Goal: Information Seeking & Learning: Learn about a topic

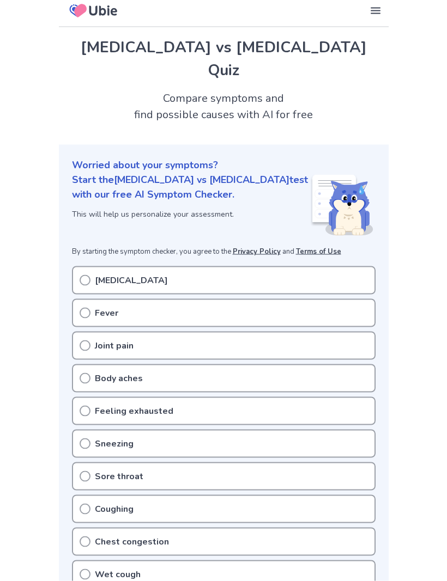
scroll to position [6, 0]
click at [91, 266] on div "[MEDICAL_DATA]" at bounding box center [223, 280] width 303 height 28
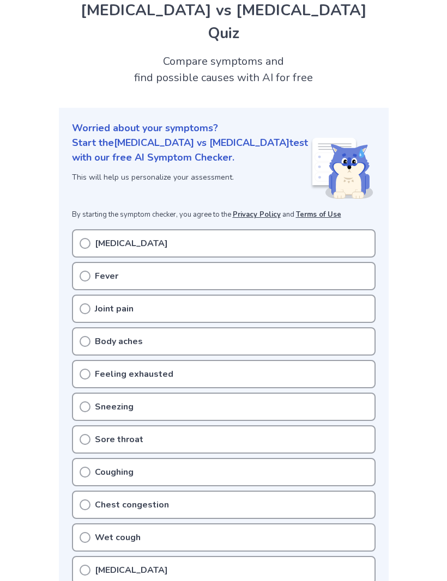
click at [86, 238] on icon at bounding box center [85, 243] width 11 height 11
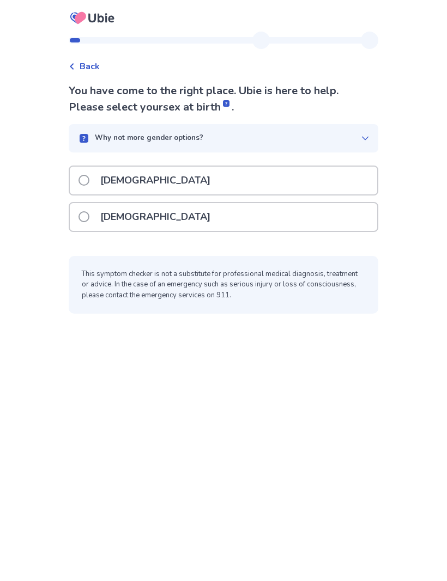
click at [89, 182] on span at bounding box center [83, 180] width 11 height 11
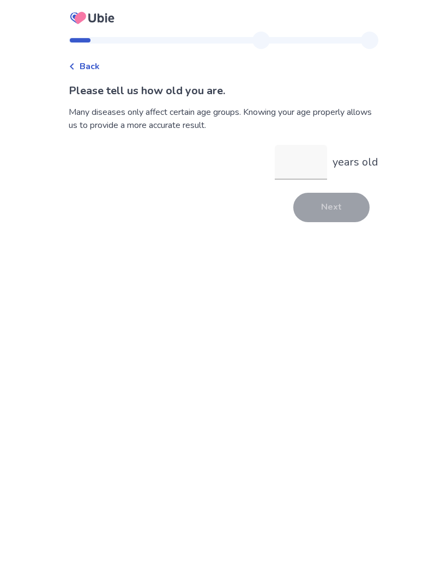
click at [303, 165] on input "years old" at bounding box center [300, 162] width 52 height 35
type input "**"
click at [343, 214] on button "Next" at bounding box center [331, 207] width 76 height 29
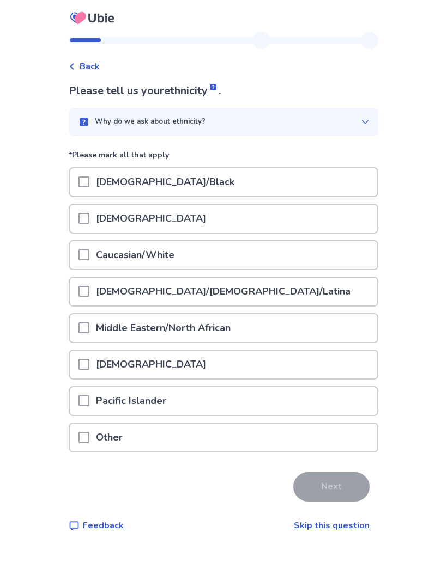
click at [89, 251] on span at bounding box center [83, 254] width 11 height 11
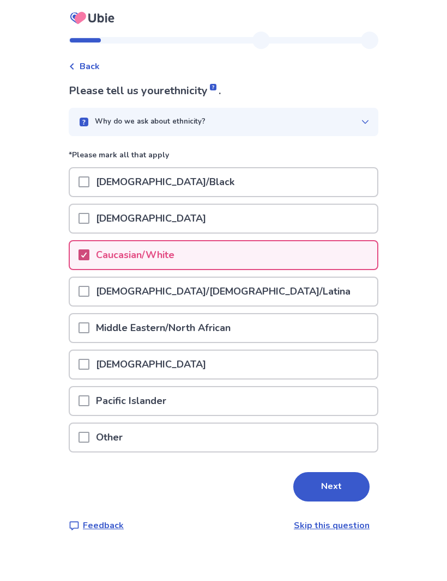
click at [321, 484] on button "Next" at bounding box center [331, 486] width 76 height 29
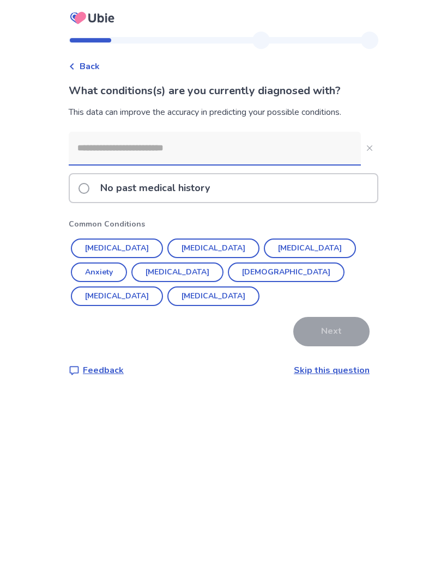
click at [89, 191] on span at bounding box center [83, 188] width 11 height 11
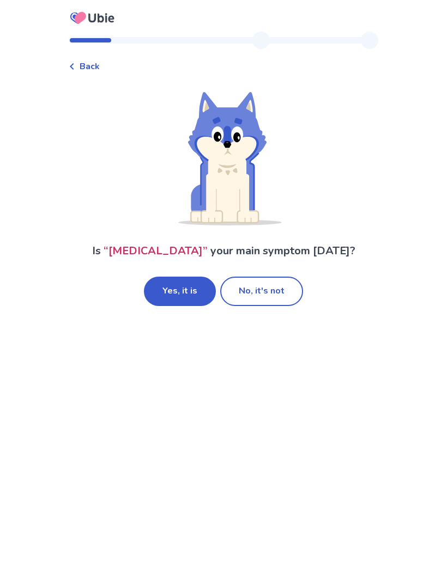
click at [191, 291] on button "Yes, it is" at bounding box center [180, 291] width 72 height 29
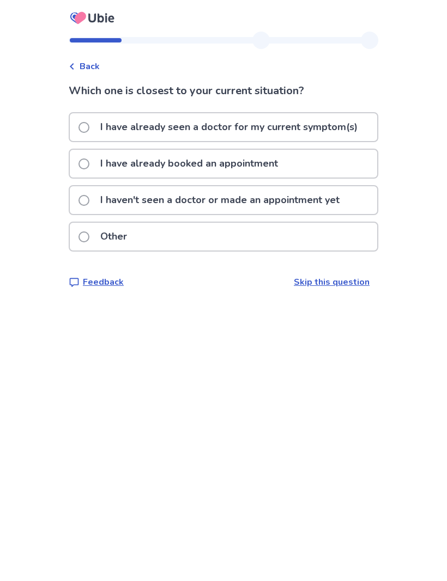
click at [89, 204] on span at bounding box center [83, 200] width 11 height 11
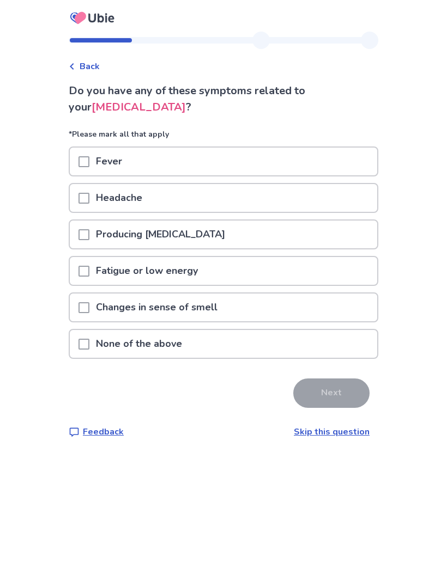
click at [89, 339] on span at bounding box center [83, 344] width 11 height 11
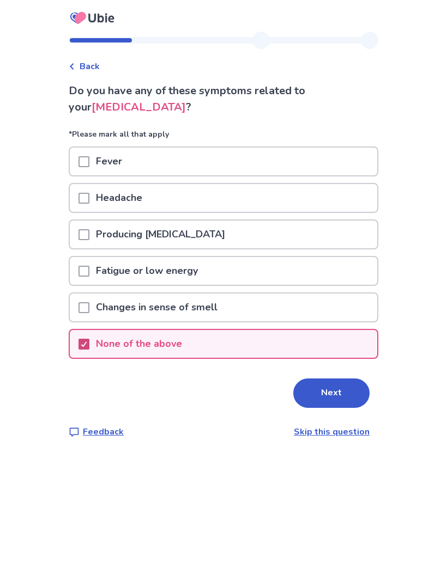
click at [329, 389] on button "Next" at bounding box center [331, 393] width 76 height 29
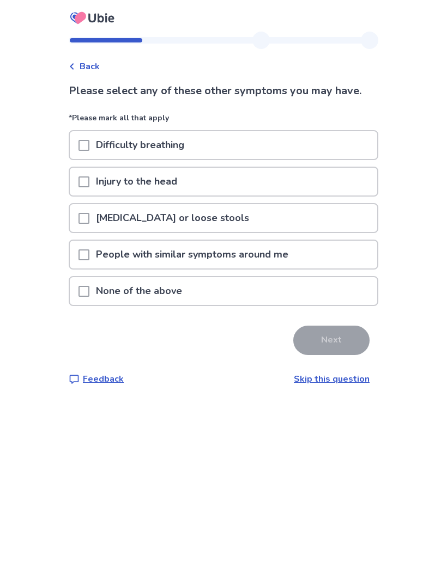
click at [89, 286] on span at bounding box center [83, 291] width 11 height 11
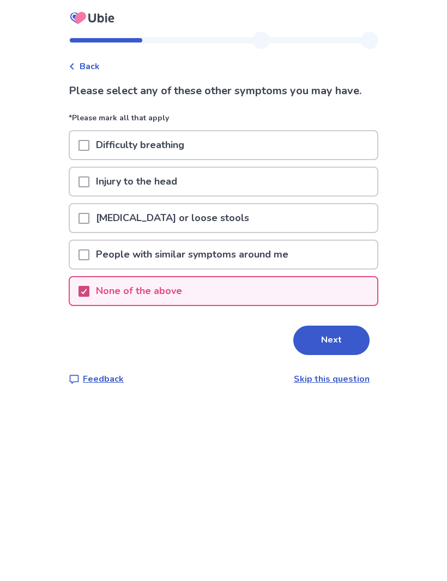
click at [344, 343] on button "Next" at bounding box center [331, 340] width 76 height 29
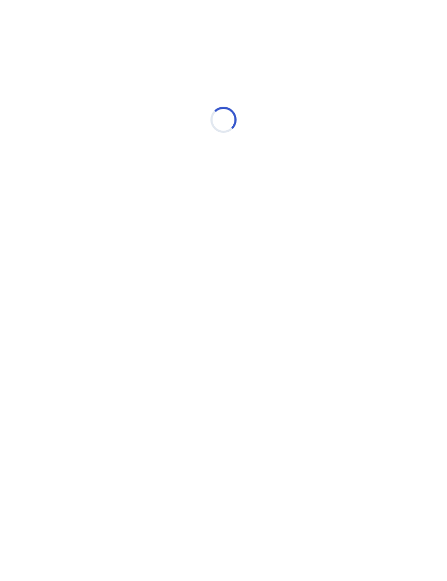
select select "*"
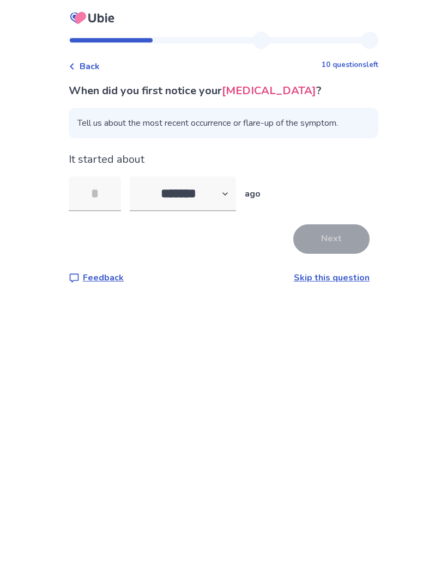
click at [108, 197] on input "tel" at bounding box center [95, 193] width 52 height 35
type input "*"
click at [339, 241] on button "Next" at bounding box center [331, 238] width 76 height 29
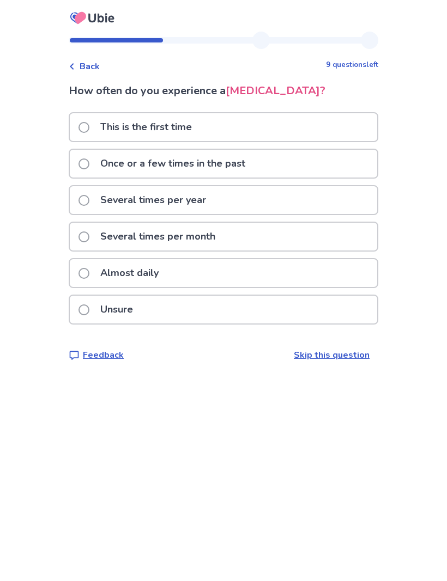
click at [88, 163] on span at bounding box center [83, 163] width 11 height 11
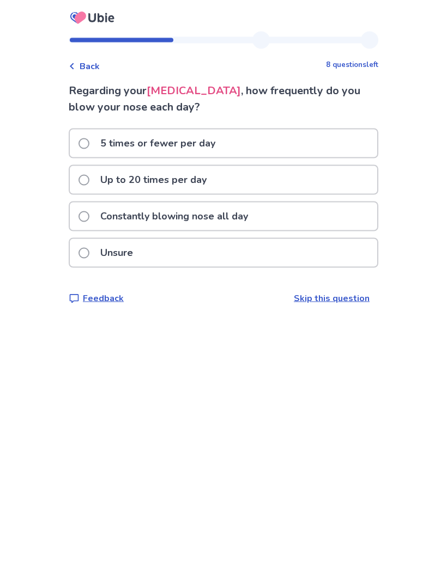
click at [89, 219] on span at bounding box center [83, 216] width 11 height 11
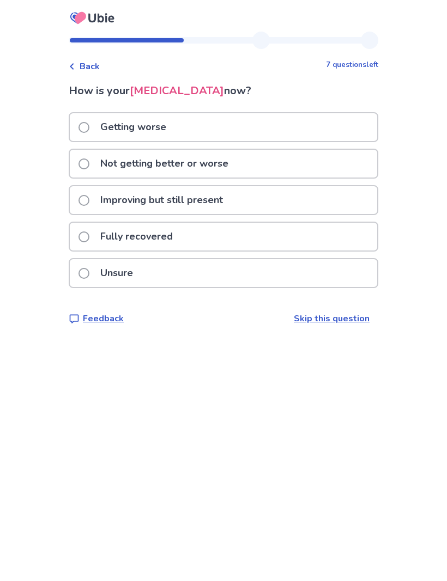
click at [89, 167] on span at bounding box center [83, 163] width 11 height 11
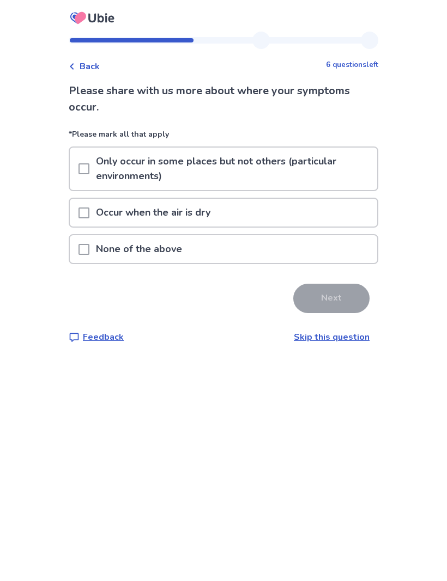
click at [89, 250] on span at bounding box center [83, 249] width 11 height 11
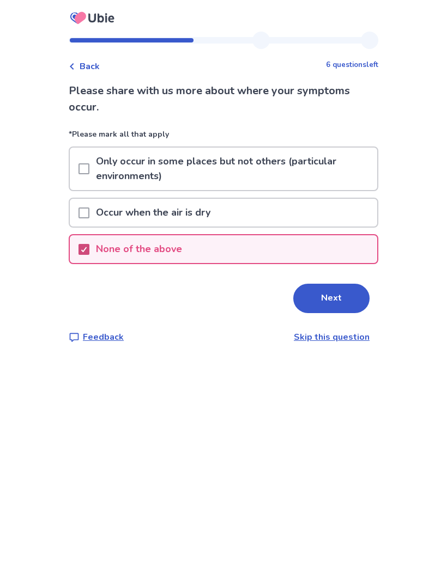
click at [316, 305] on button "Next" at bounding box center [331, 298] width 76 height 29
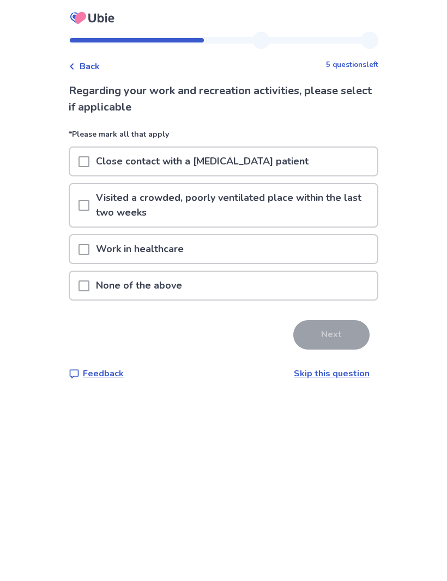
click at [89, 283] on span at bounding box center [83, 285] width 11 height 11
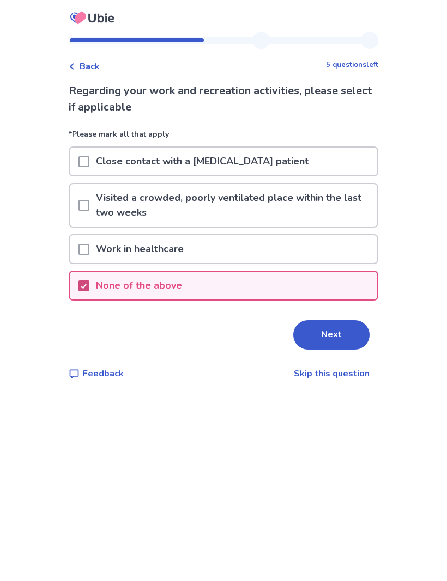
click at [326, 334] on button "Next" at bounding box center [331, 334] width 76 height 29
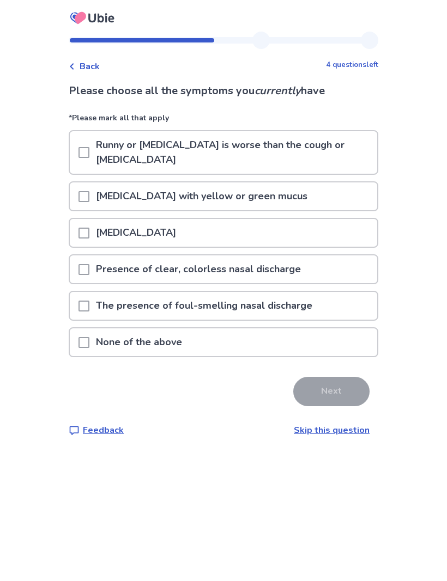
click at [89, 154] on span at bounding box center [83, 152] width 11 height 11
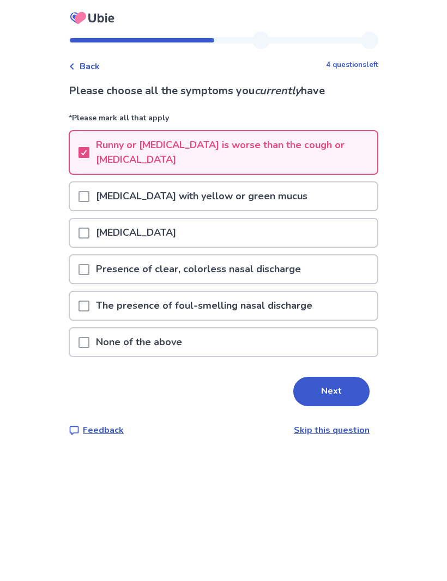
click at [89, 266] on span at bounding box center [83, 269] width 11 height 11
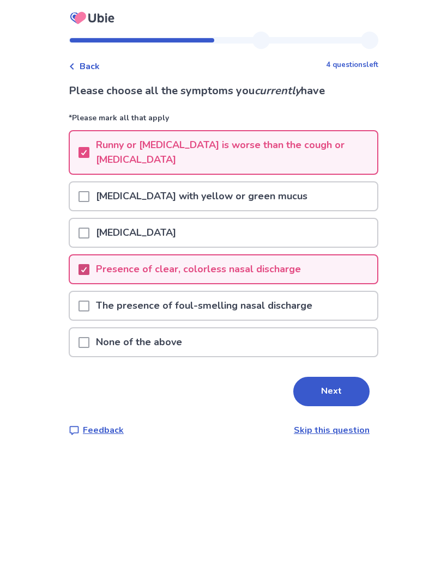
click at [340, 389] on button "Next" at bounding box center [331, 391] width 76 height 29
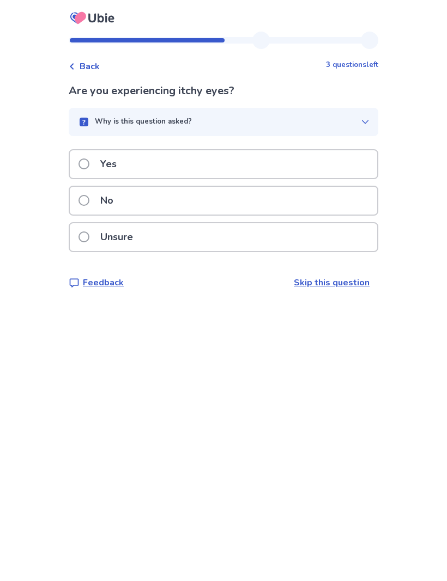
click at [89, 202] on span at bounding box center [83, 200] width 11 height 11
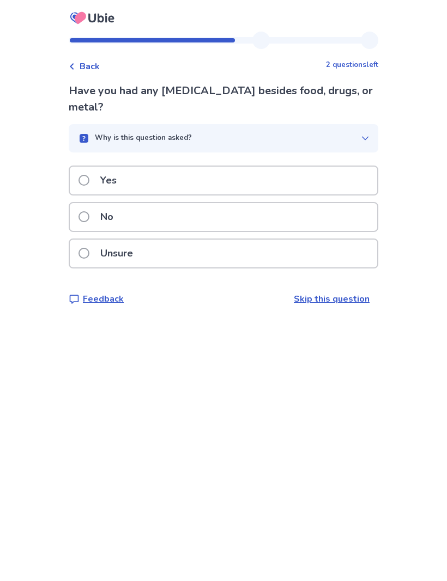
click at [89, 175] on span at bounding box center [83, 180] width 11 height 11
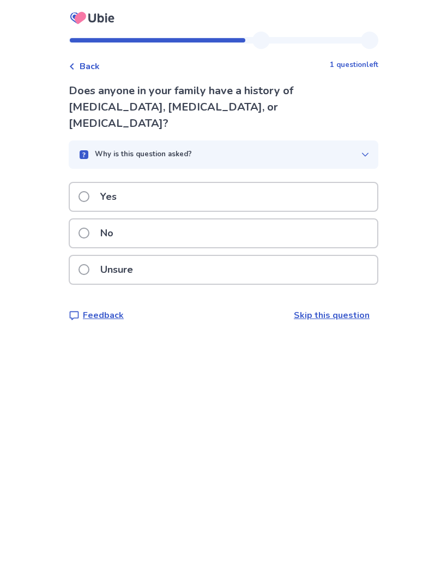
click at [89, 191] on span at bounding box center [83, 196] width 11 height 11
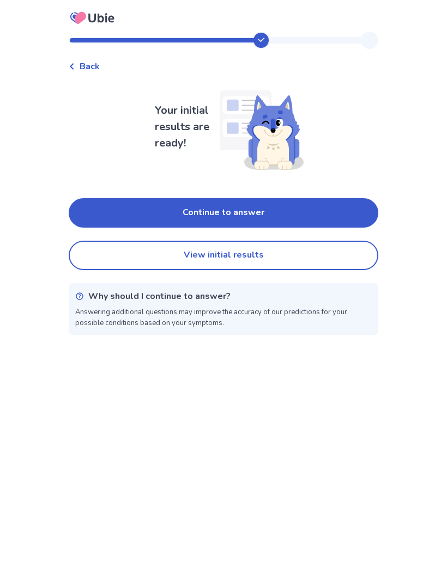
click at [264, 216] on button "Continue to answer" at bounding box center [223, 212] width 309 height 29
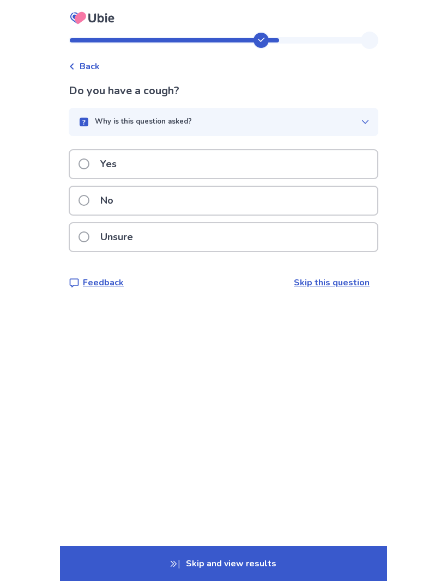
click at [96, 199] on label "No" at bounding box center [98, 201] width 41 height 28
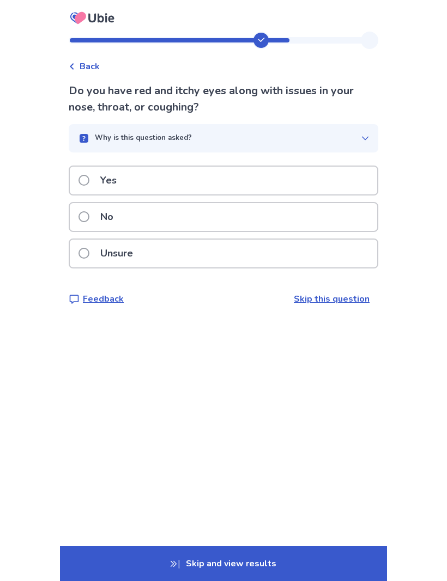
click at [89, 217] on span at bounding box center [83, 216] width 11 height 11
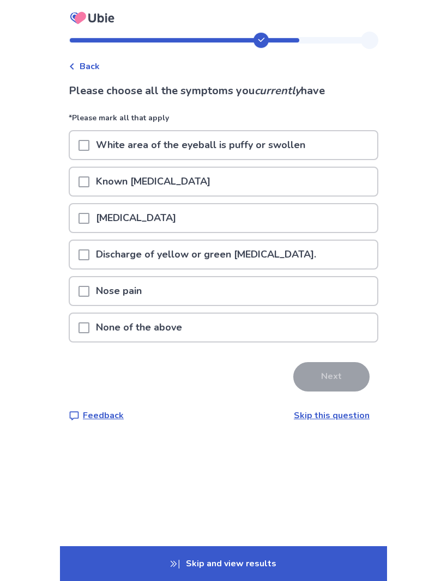
click at [89, 217] on span at bounding box center [83, 218] width 11 height 11
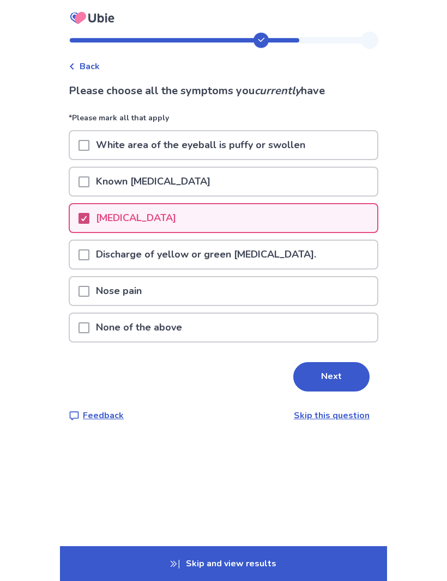
click at [335, 376] on button "Next" at bounding box center [331, 376] width 76 height 29
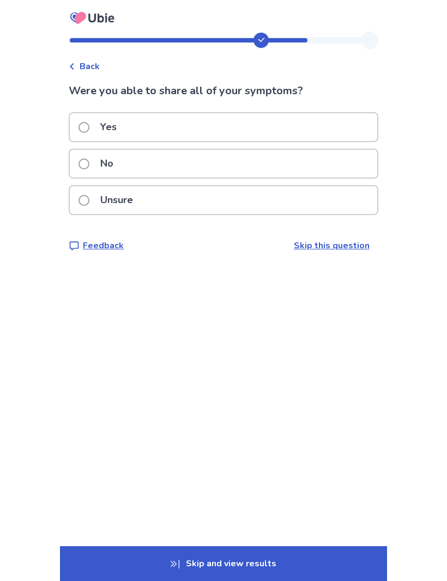
click at [95, 122] on label "Yes" at bounding box center [100, 127] width 45 height 28
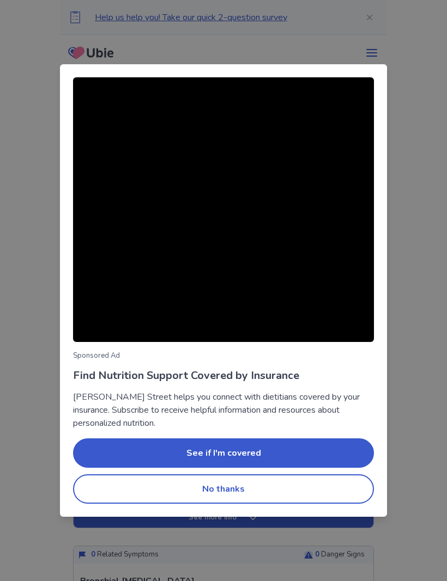
click at [205, 481] on button "No thanks" at bounding box center [223, 488] width 301 height 29
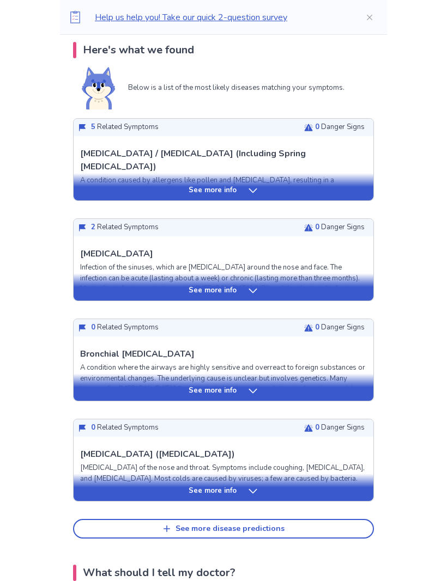
scroll to position [228, 0]
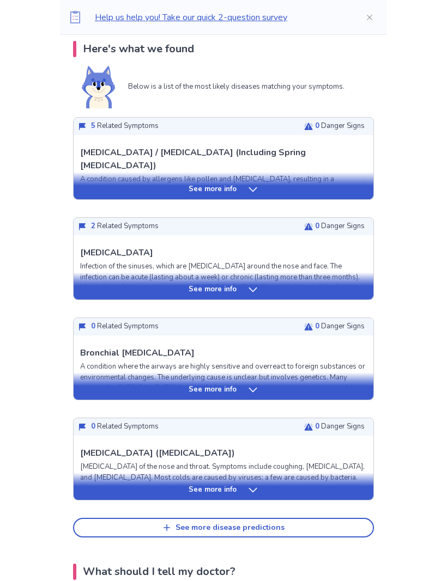
click at [276, 180] on div "See more info" at bounding box center [224, 186] width 300 height 27
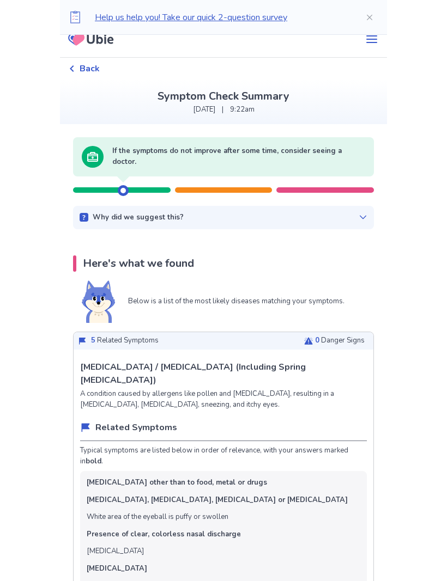
scroll to position [0, 0]
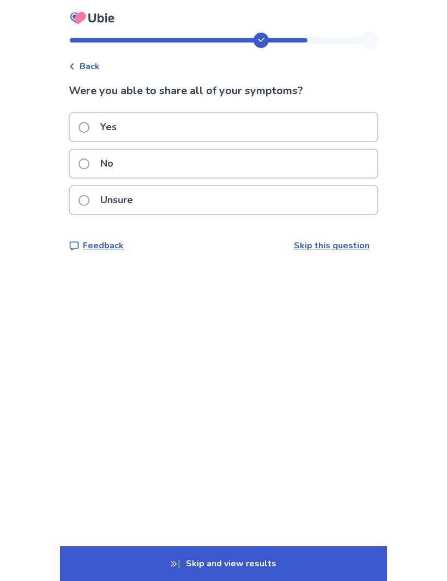
click at [95, 118] on label "Yes" at bounding box center [100, 127] width 45 height 28
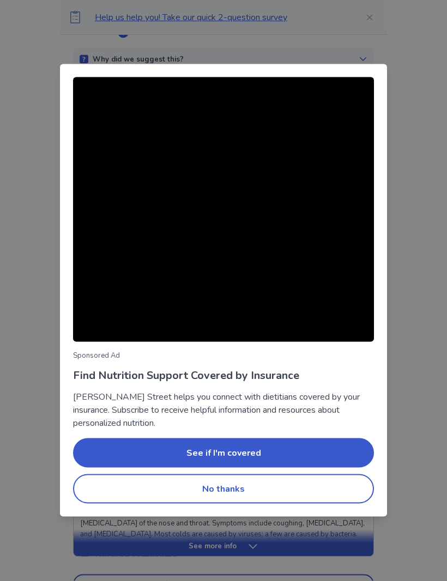
scroll to position [173, 0]
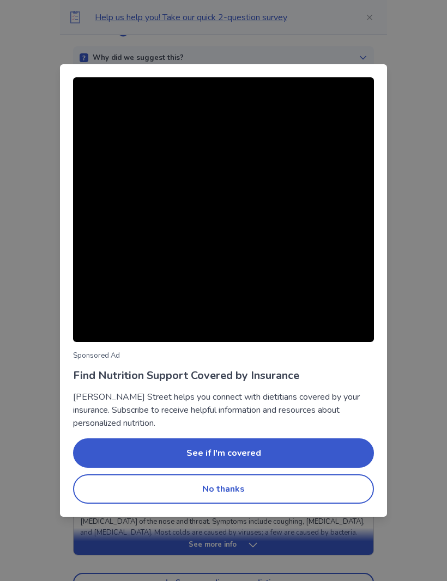
click at [207, 504] on button "No thanks" at bounding box center [223, 488] width 301 height 29
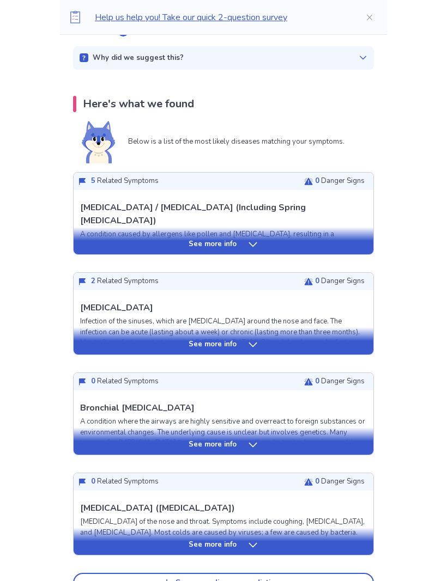
click at [232, 344] on p "See more info" at bounding box center [212, 344] width 48 height 11
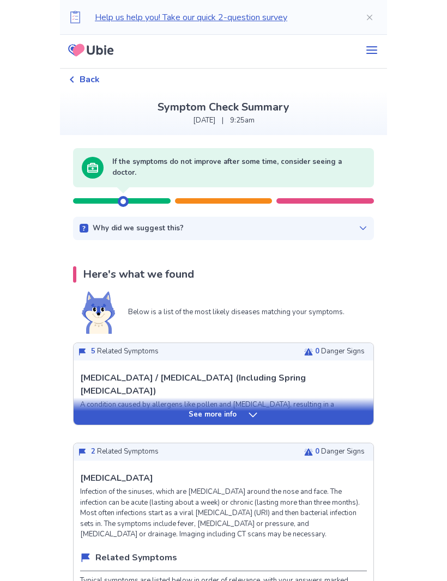
scroll to position [0, 0]
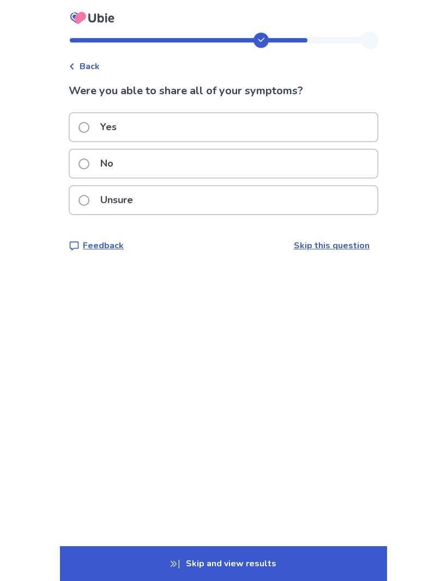
click at [93, 132] on label "Yes" at bounding box center [100, 127] width 45 height 28
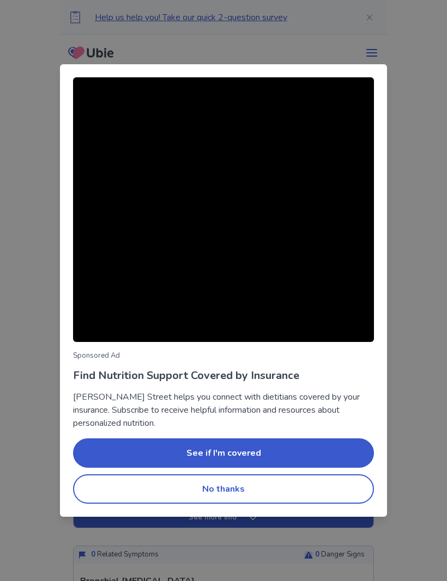
click at [167, 490] on button "No thanks" at bounding box center [223, 488] width 301 height 29
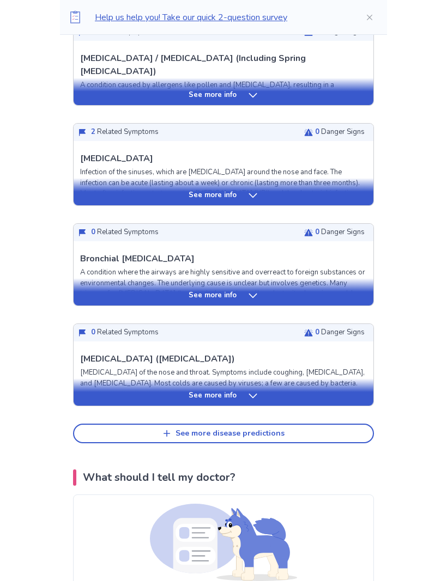
scroll to position [324, 0]
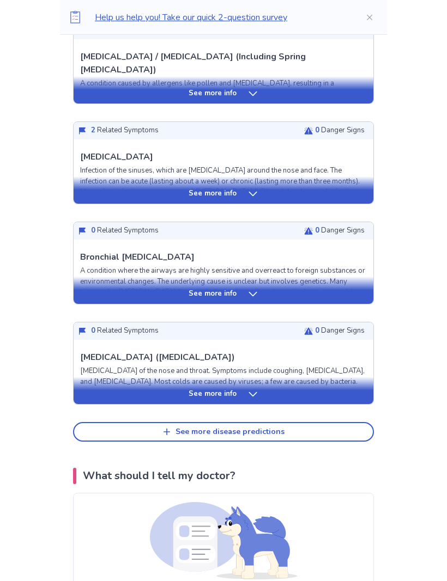
click at [216, 393] on p "See more info" at bounding box center [212, 394] width 48 height 11
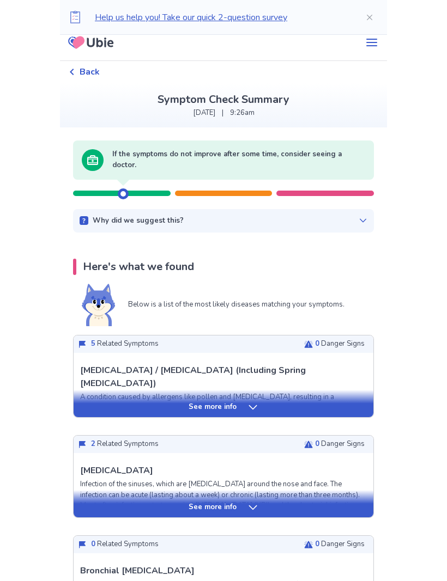
scroll to position [2, 0]
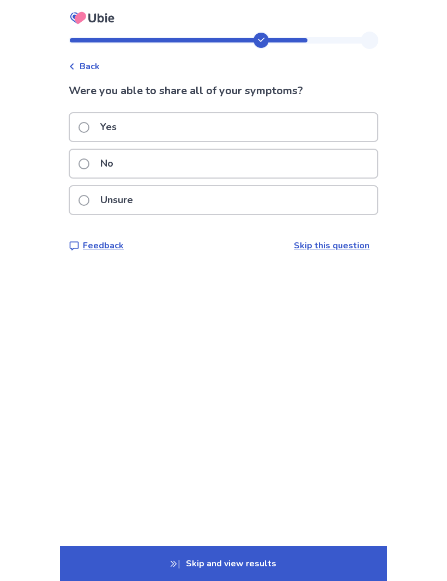
click at [89, 131] on span at bounding box center [83, 127] width 11 height 11
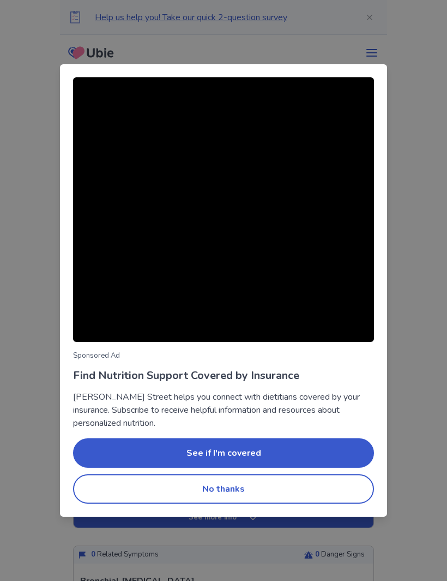
click at [130, 484] on button "No thanks" at bounding box center [223, 488] width 301 height 29
